Goal: Task Accomplishment & Management: Use online tool/utility

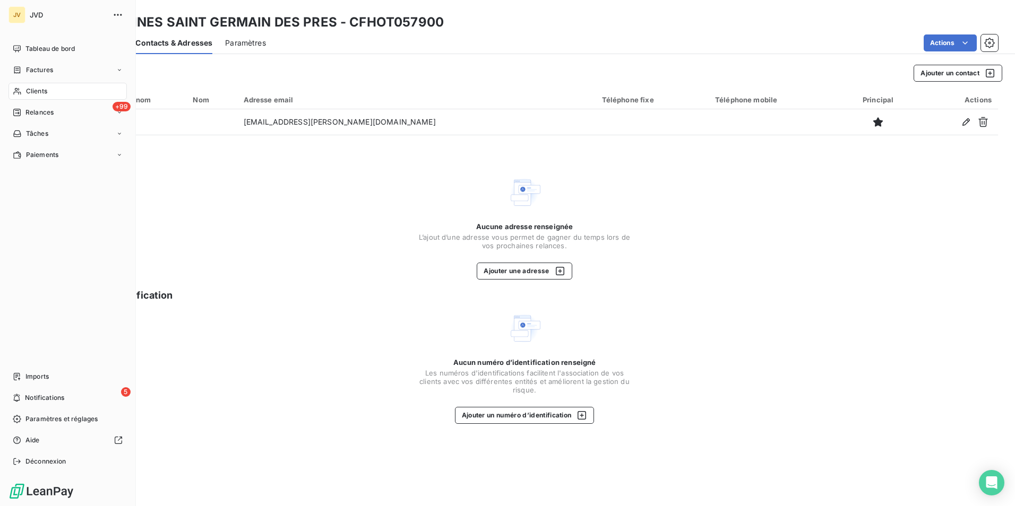
click at [33, 93] on span "Clients" at bounding box center [36, 92] width 21 height 10
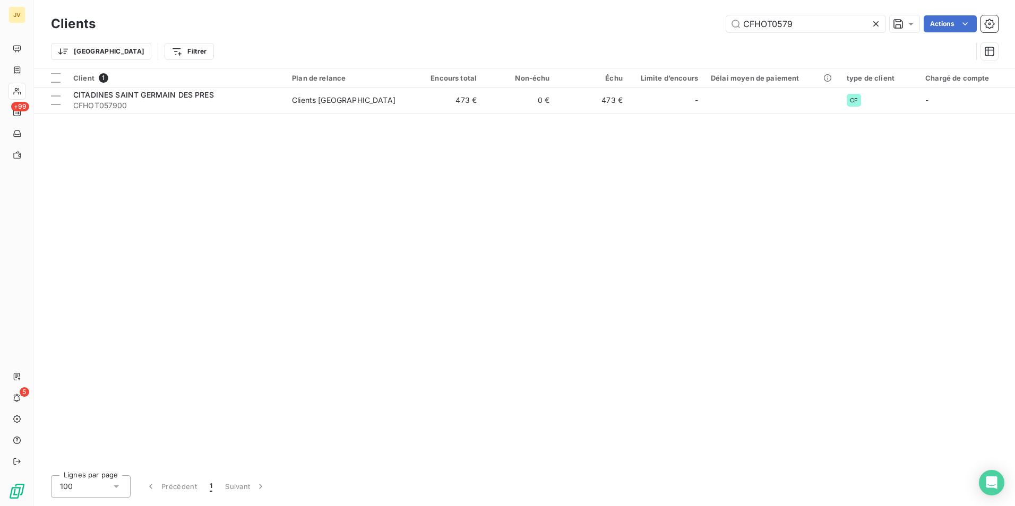
drag, startPoint x: 805, startPoint y: 25, endPoint x: 624, endPoint y: 26, distance: 181.5
click at [624, 26] on div "CFHOT0579 Actions" at bounding box center [553, 23] width 890 height 17
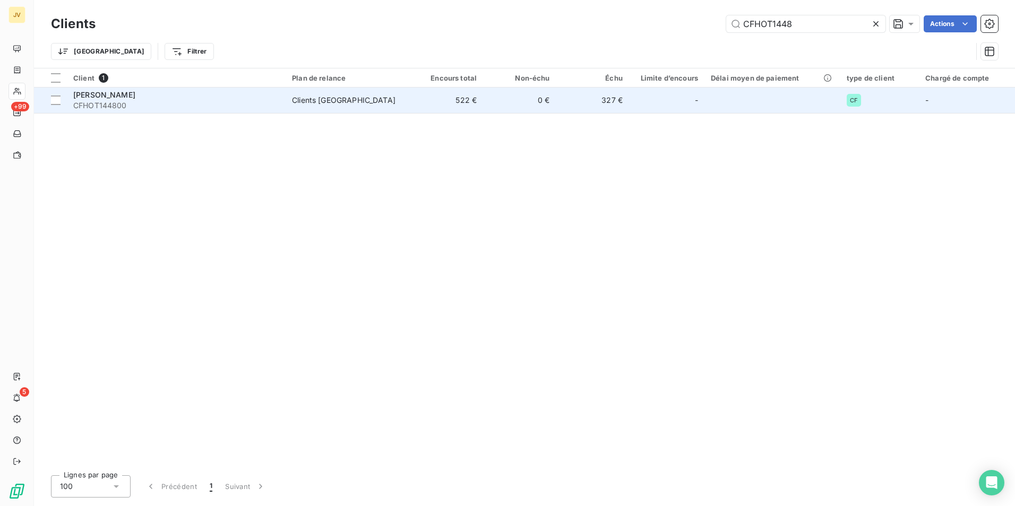
type input "CFHOT1448"
click at [190, 104] on span "CFHOT144800" at bounding box center [176, 105] width 206 height 11
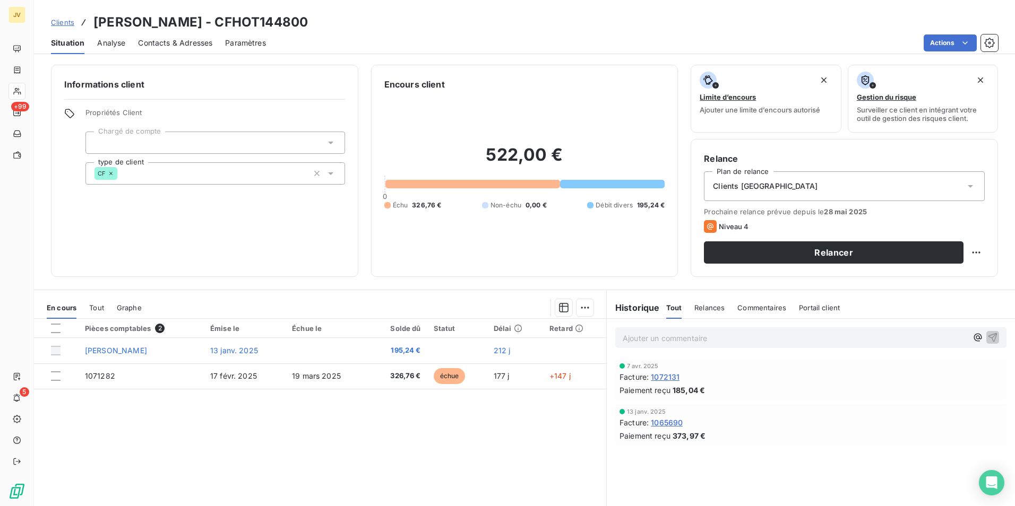
click at [171, 46] on span "Contacts & Adresses" at bounding box center [175, 43] width 74 height 11
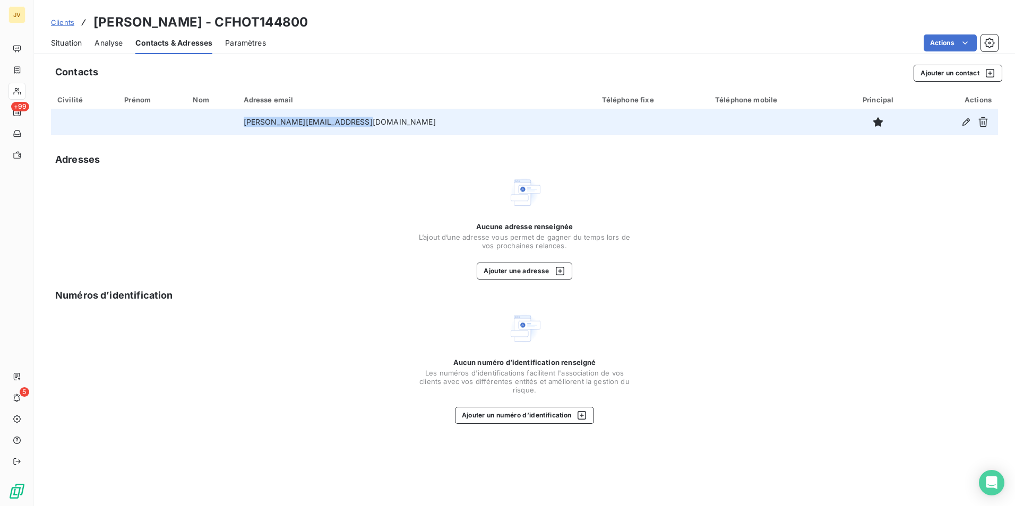
drag, startPoint x: 389, startPoint y: 123, endPoint x: 278, endPoint y: 125, distance: 111.5
click at [278, 125] on td "[PERSON_NAME][EMAIL_ADDRESS][DOMAIN_NAME]" at bounding box center [416, 121] width 358 height 25
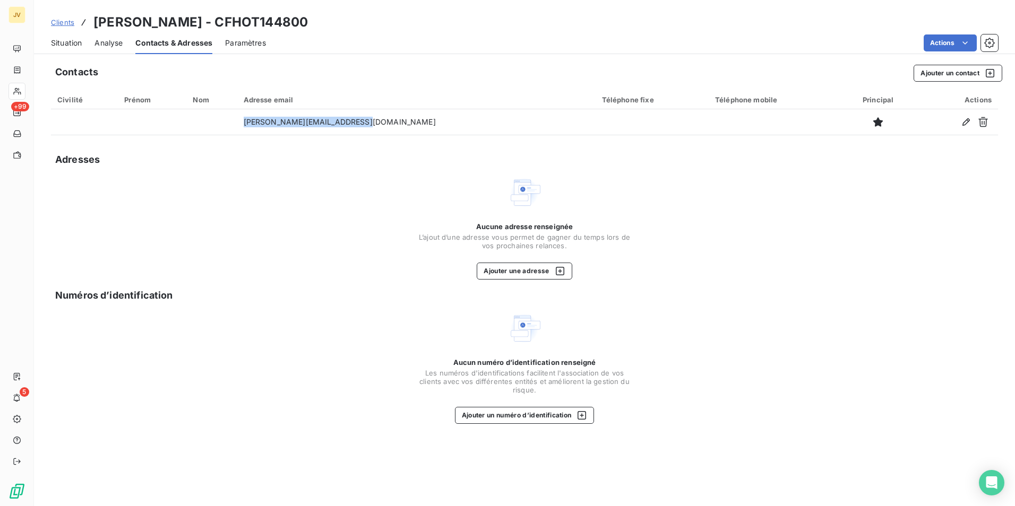
copy td "[PERSON_NAME][EMAIL_ADDRESS][DOMAIN_NAME]"
click at [68, 45] on span "Situation" at bounding box center [66, 43] width 31 height 11
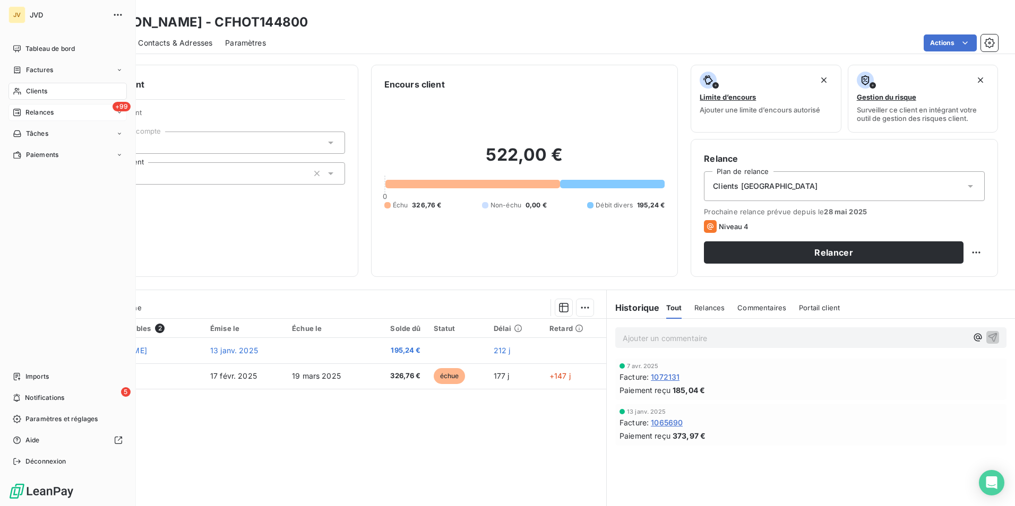
click at [46, 113] on span "Relances" at bounding box center [39, 113] width 28 height 10
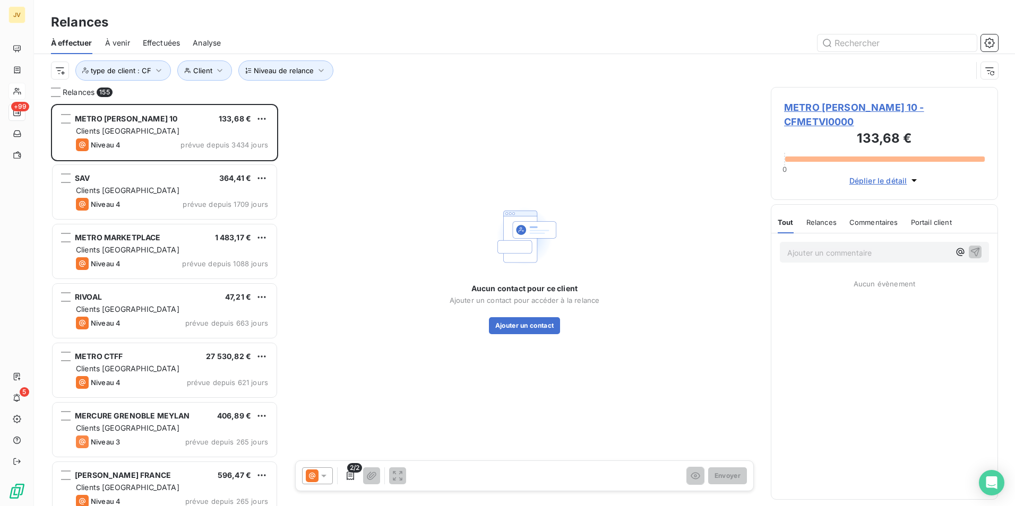
scroll to position [394, 219]
click at [875, 44] on input "text" at bounding box center [896, 43] width 159 height 17
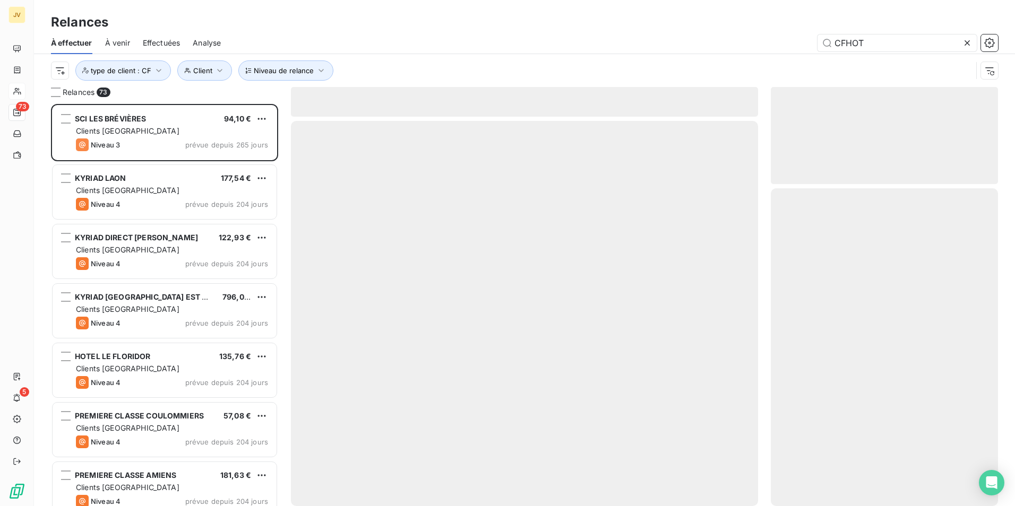
scroll to position [394, 219]
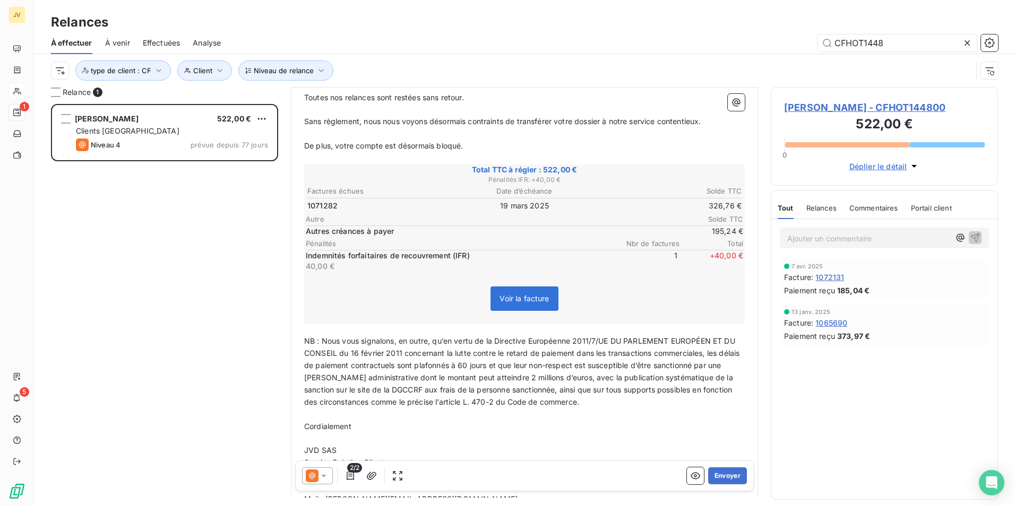
scroll to position [160, 0]
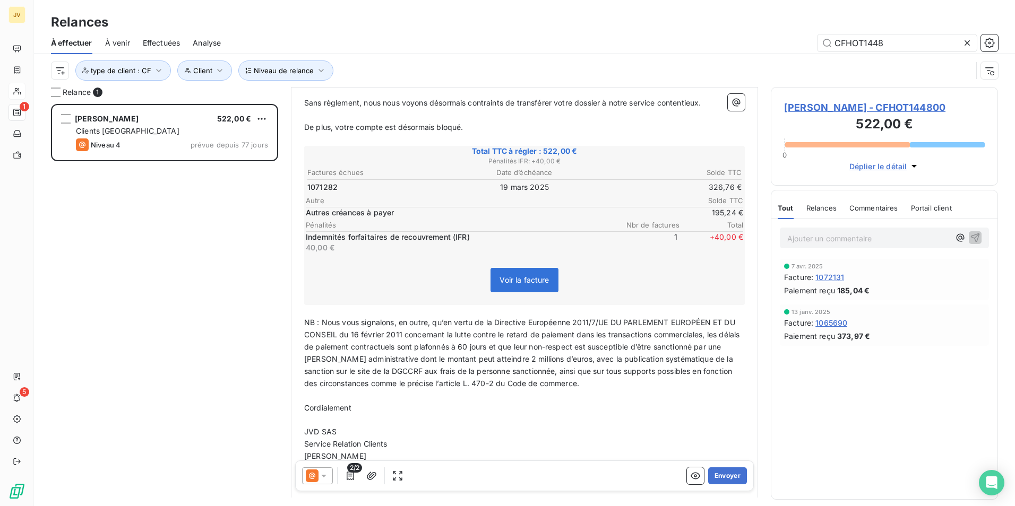
click at [817, 211] on span "Relances" at bounding box center [821, 208] width 30 height 8
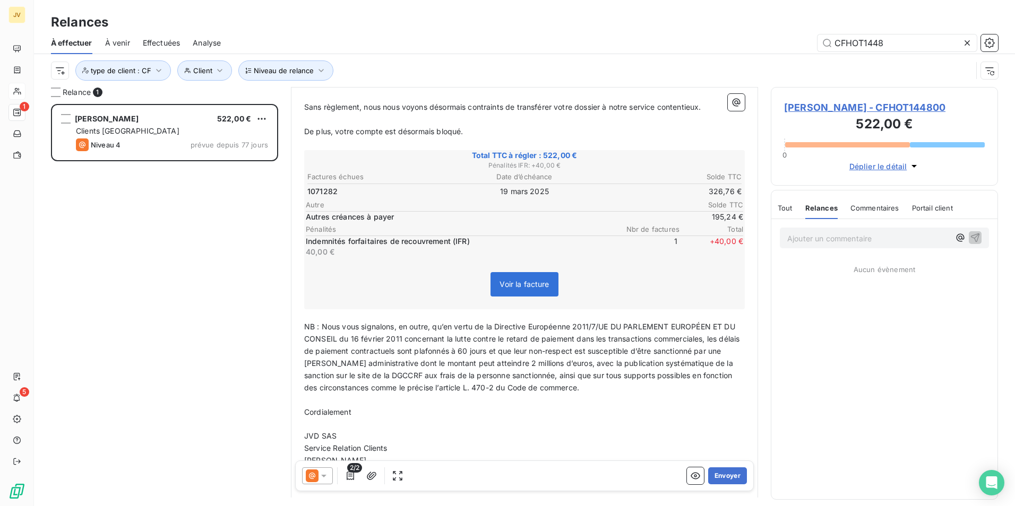
scroll to position [266, 0]
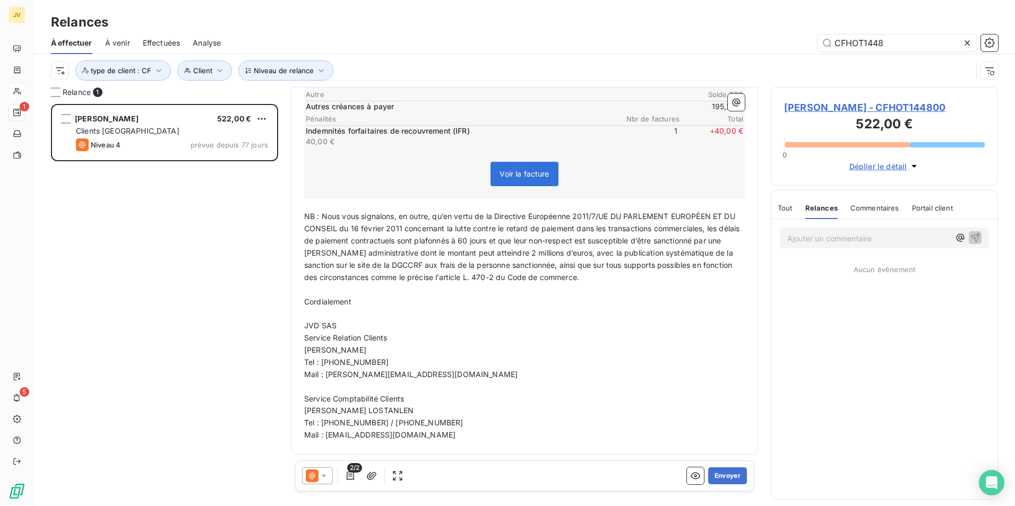
click at [318, 478] on icon at bounding box center [312, 476] width 13 height 13
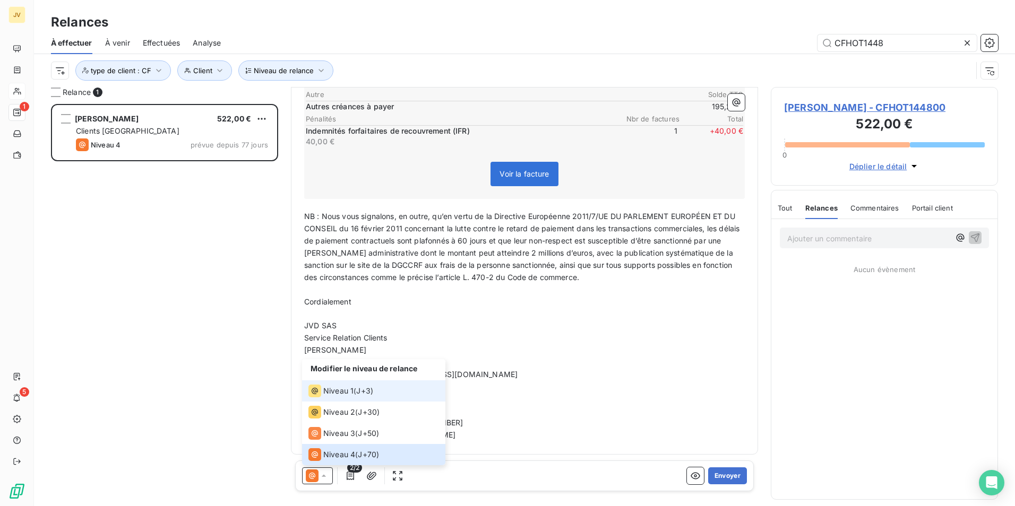
click at [344, 394] on span "Niveau 1" at bounding box center [338, 391] width 30 height 11
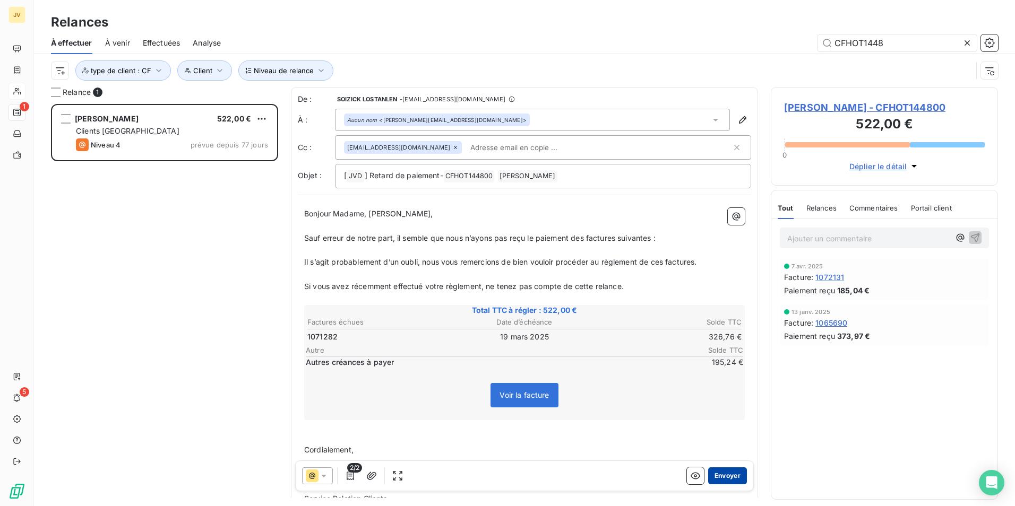
click at [719, 470] on button "Envoyer" at bounding box center [727, 476] width 39 height 17
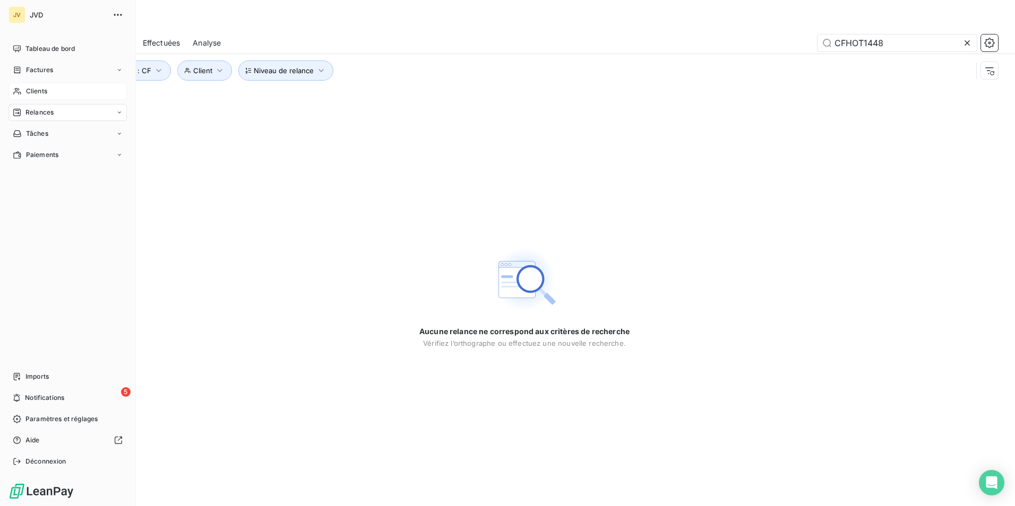
drag, startPoint x: 41, startPoint y: 110, endPoint x: 126, endPoint y: 106, distance: 84.5
click at [41, 110] on span "Relances" at bounding box center [39, 113] width 28 height 10
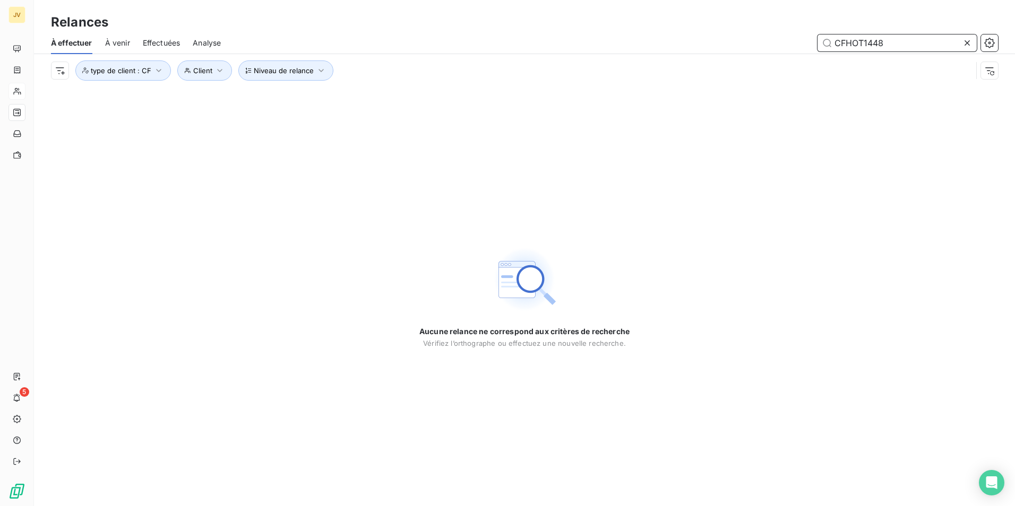
drag, startPoint x: 892, startPoint y: 45, endPoint x: 701, endPoint y: 36, distance: 191.3
click at [701, 36] on div "CFHOT1448" at bounding box center [616, 43] width 764 height 17
paste input "NOVLI0200"
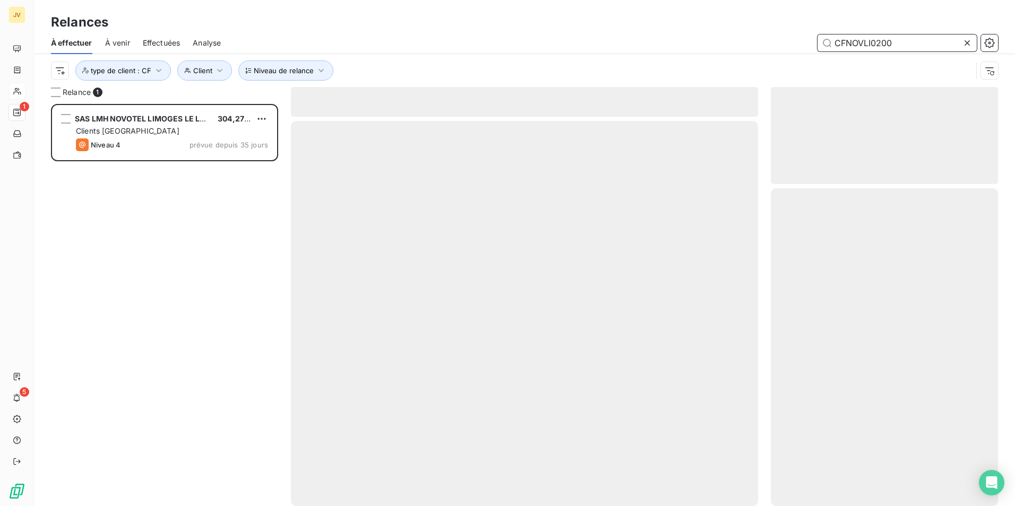
type input "CFNOVLI0200"
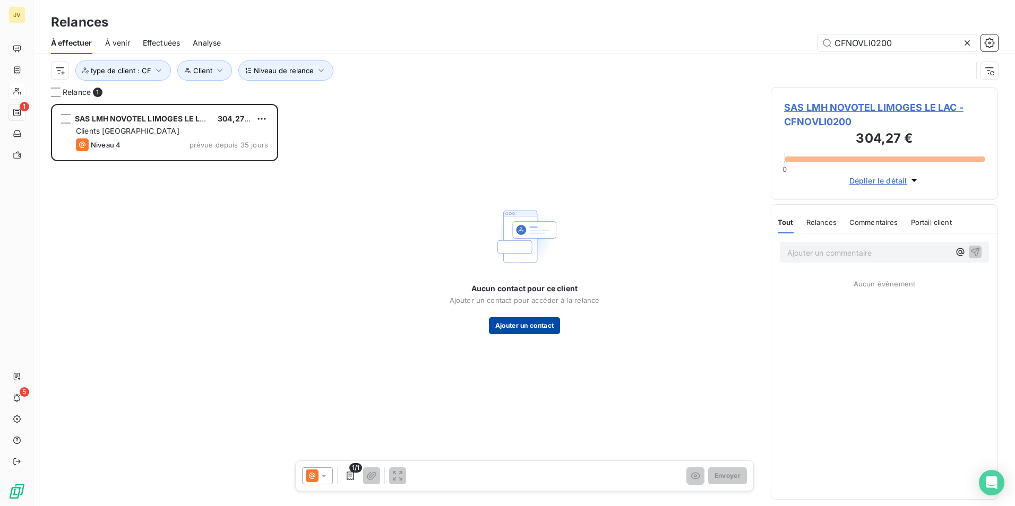
click at [514, 330] on button "Ajouter un contact" at bounding box center [525, 325] width 72 height 17
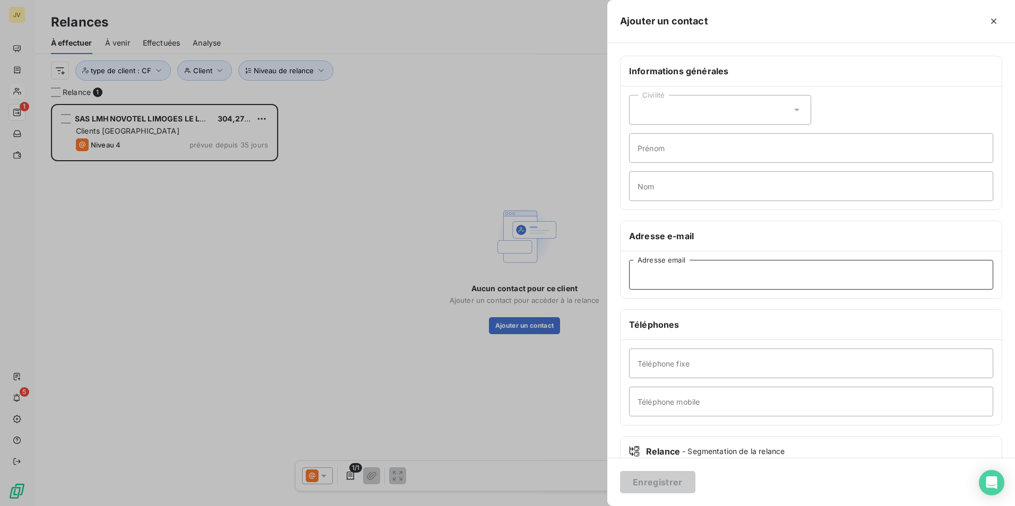
click at [682, 279] on input "Adresse email" at bounding box center [811, 275] width 364 height 30
paste input "[EMAIL_ADDRESS][DOMAIN_NAME]"
type input "[EMAIL_ADDRESS][DOMAIN_NAME]"
click at [677, 483] on button "Enregistrer" at bounding box center [657, 482] width 75 height 22
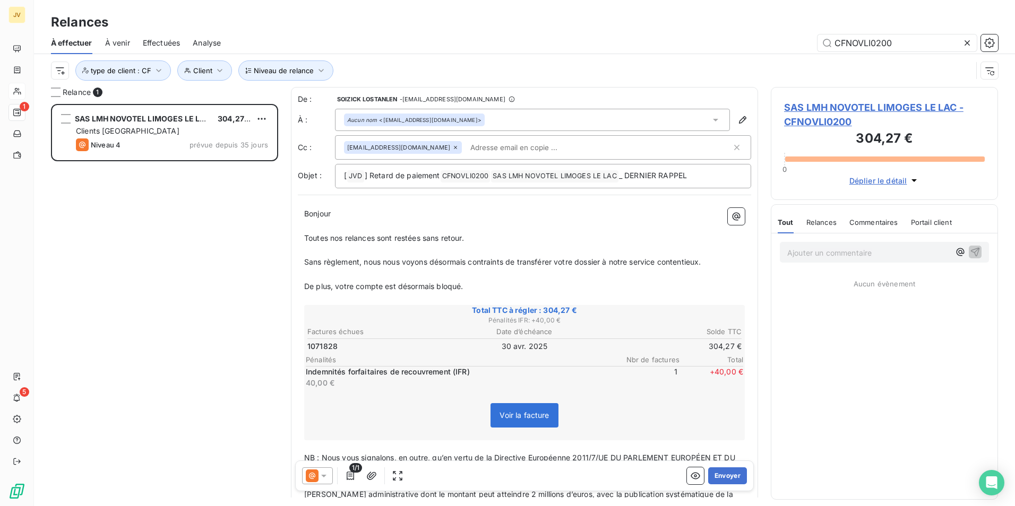
click at [822, 220] on span "Relances" at bounding box center [821, 222] width 30 height 8
click at [312, 477] on icon at bounding box center [312, 476] width 13 height 13
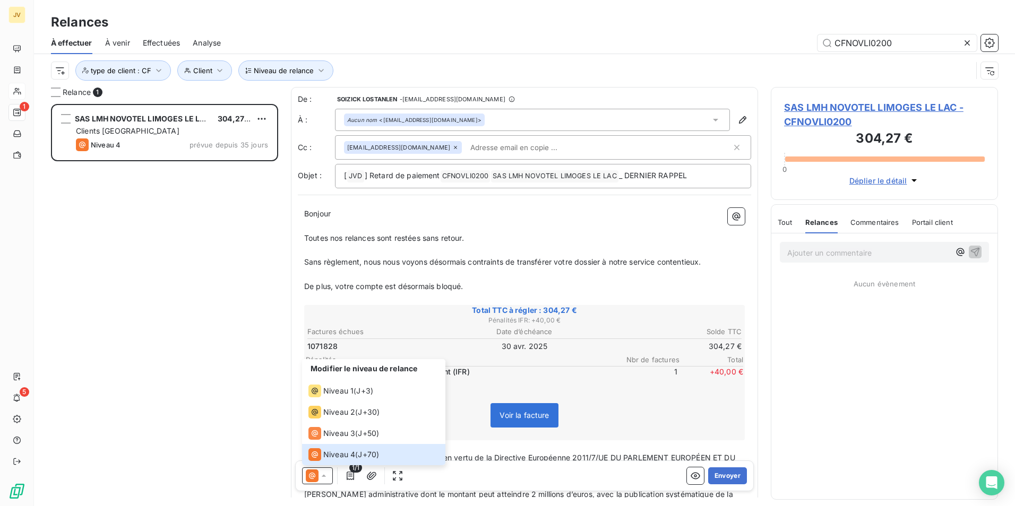
click at [332, 380] on div "Modifier le niveau de relance" at bounding box center [373, 369] width 143 height 21
click at [337, 390] on span "Niveau 1" at bounding box center [338, 391] width 30 height 11
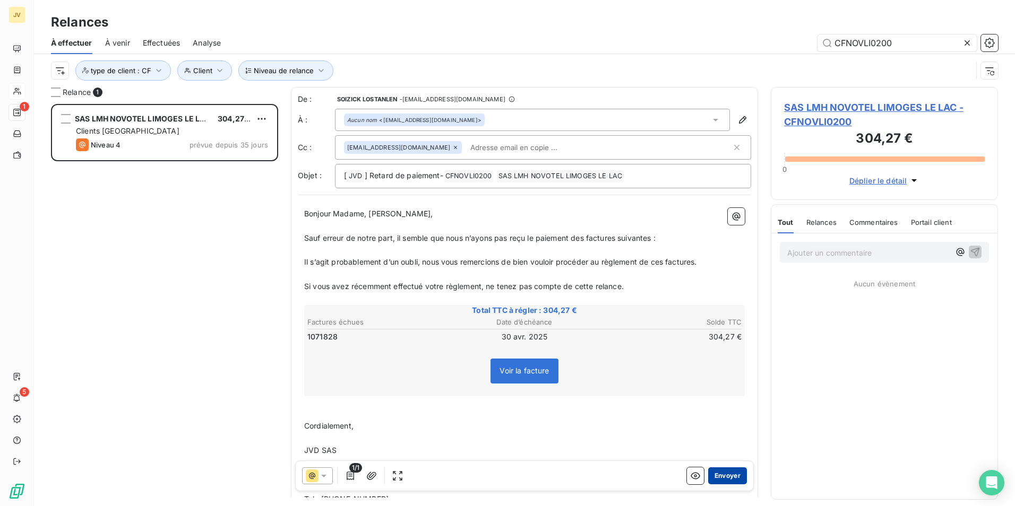
click at [720, 473] on button "Envoyer" at bounding box center [727, 476] width 39 height 17
